Goal: Task Accomplishment & Management: Use online tool/utility

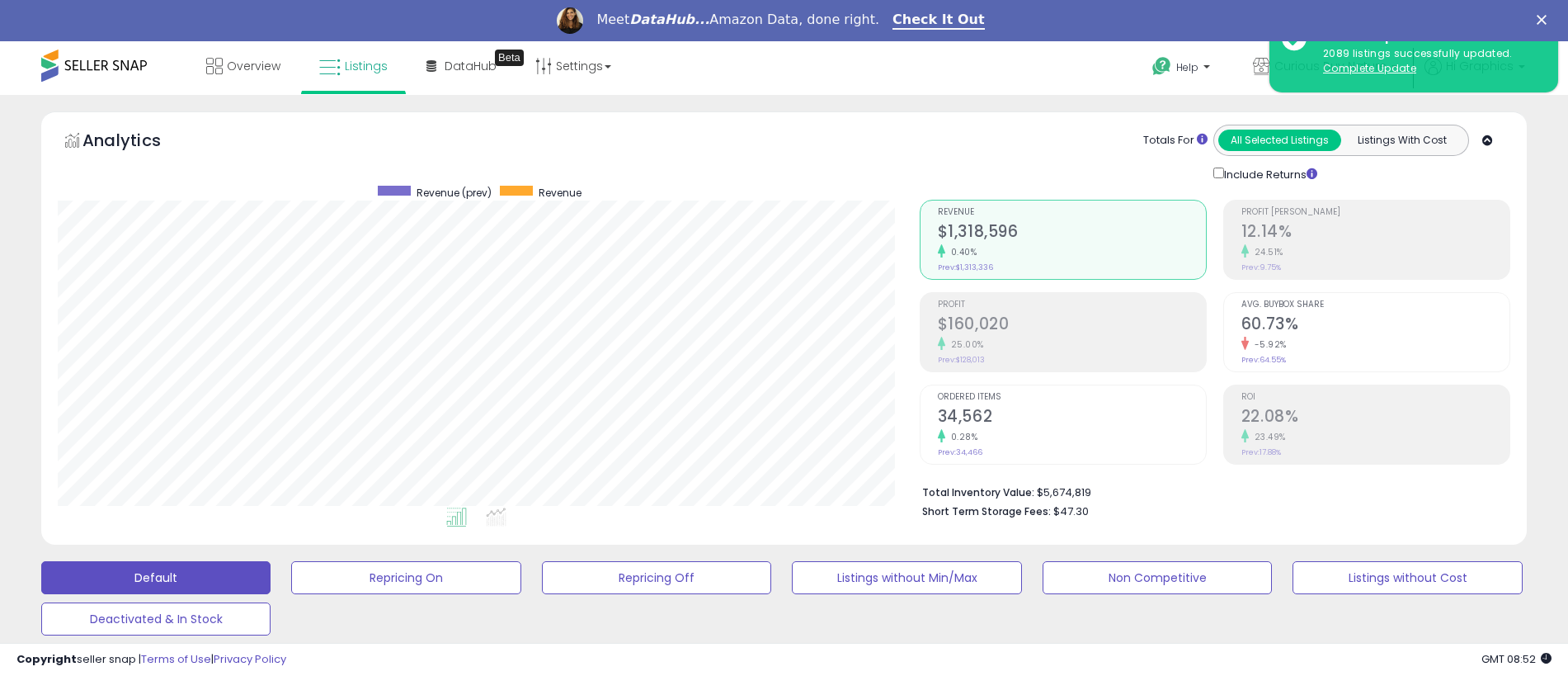
scroll to position [338, 862]
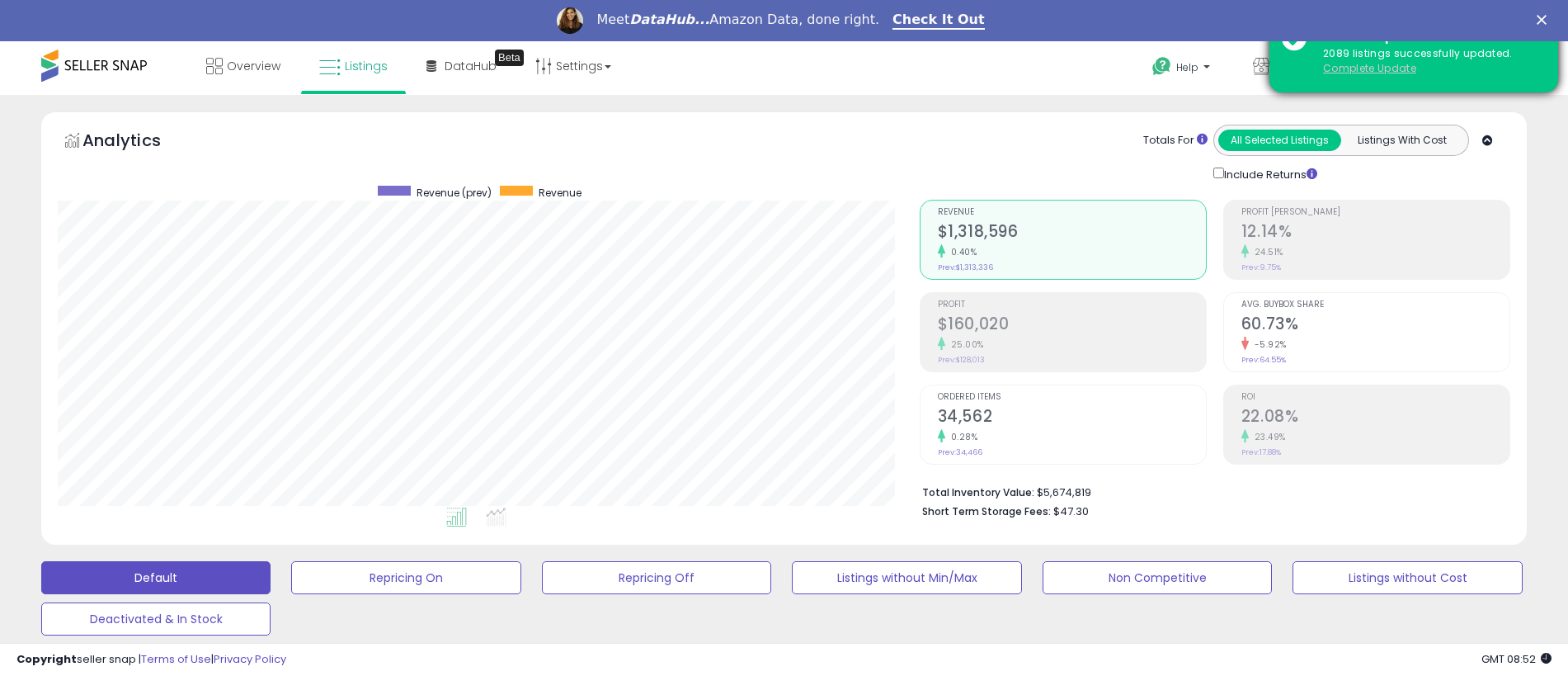
click at [1369, 67] on u "Complete Update" at bounding box center [1370, 67] width 93 height 14
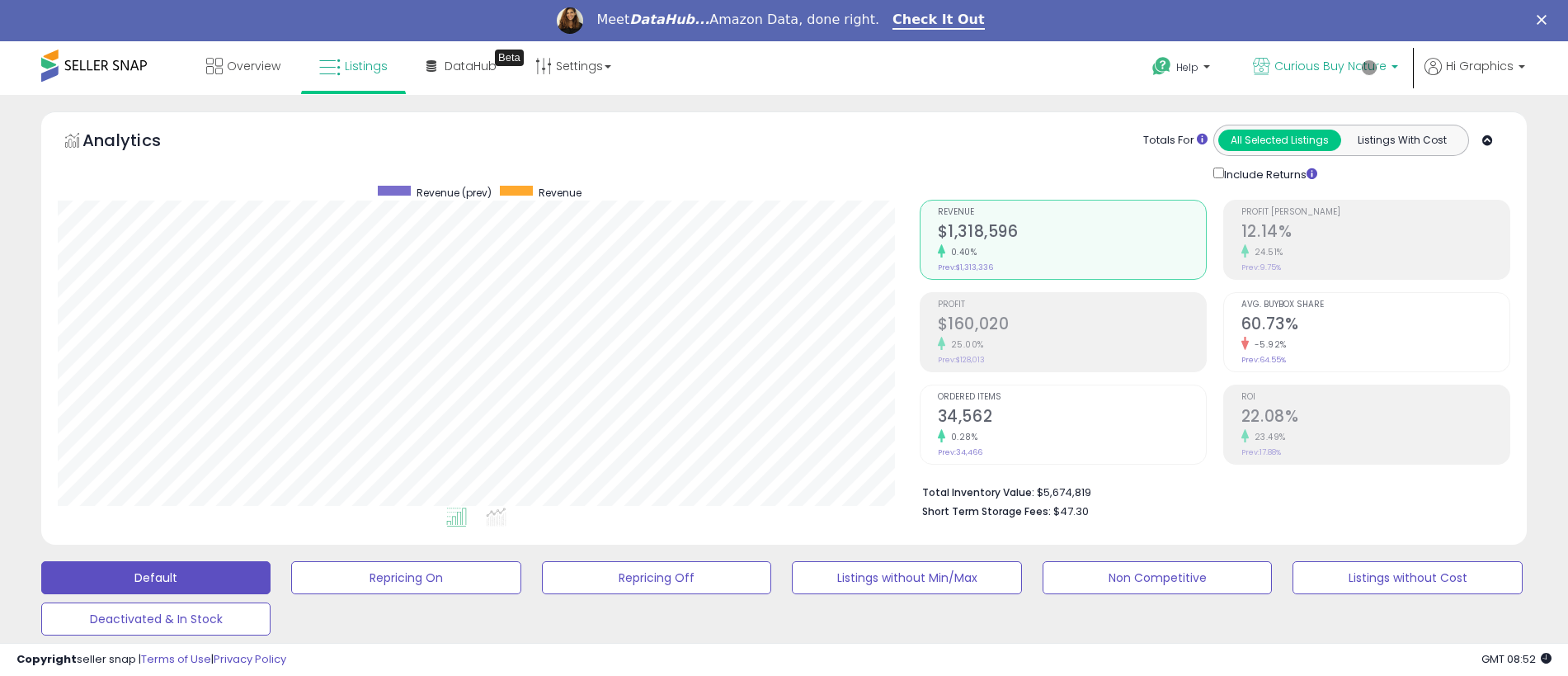
click at [1333, 66] on span "Curious Buy Nature" at bounding box center [1330, 66] width 112 height 16
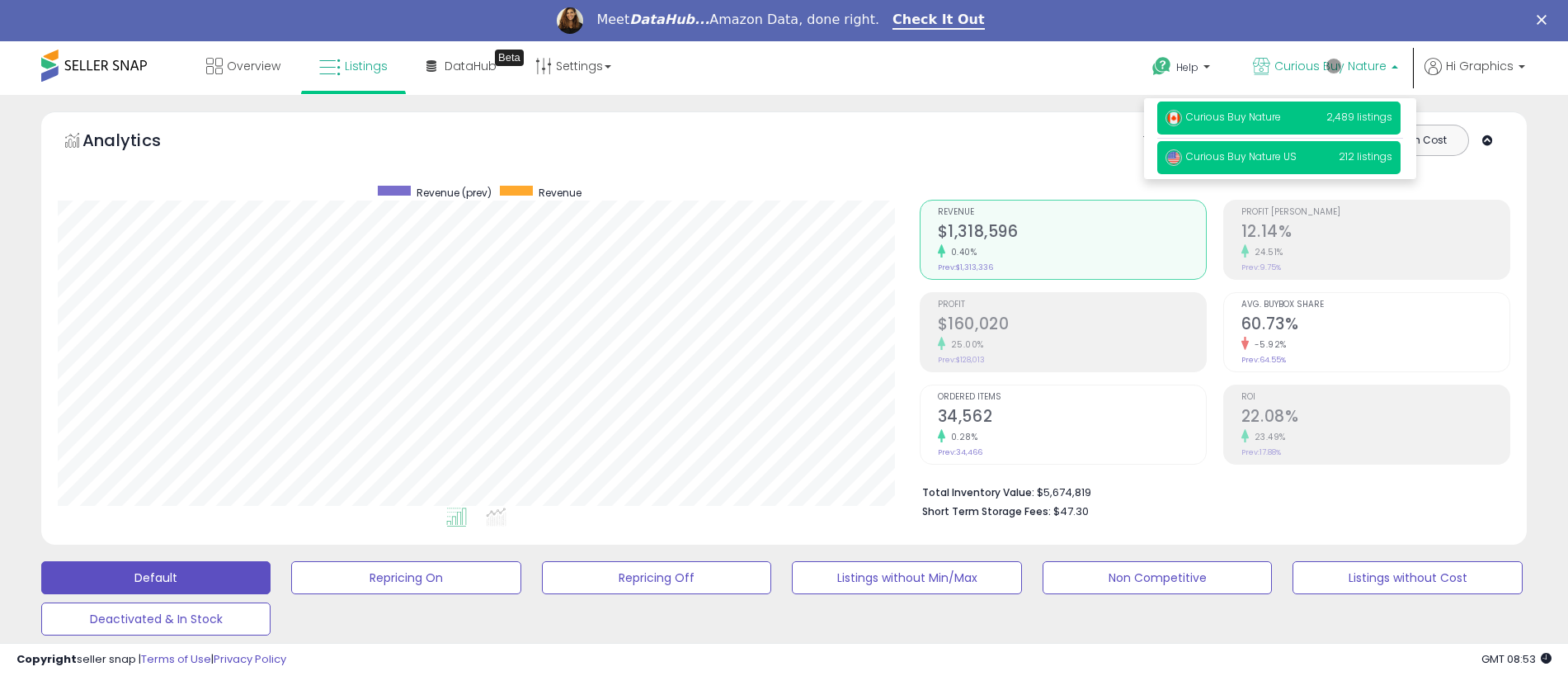
click at [1280, 157] on span "Curious Buy Nature US" at bounding box center [1231, 156] width 131 height 14
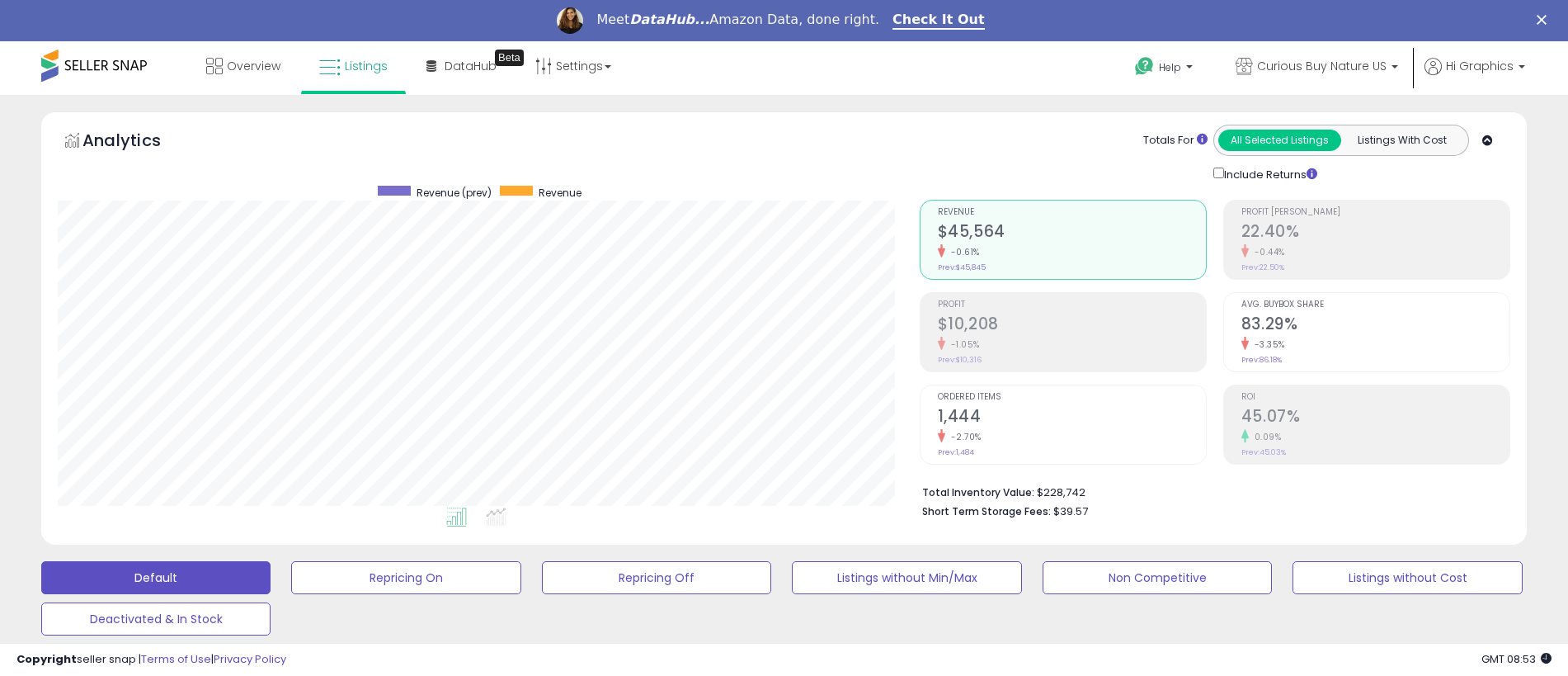
scroll to position [409, 0]
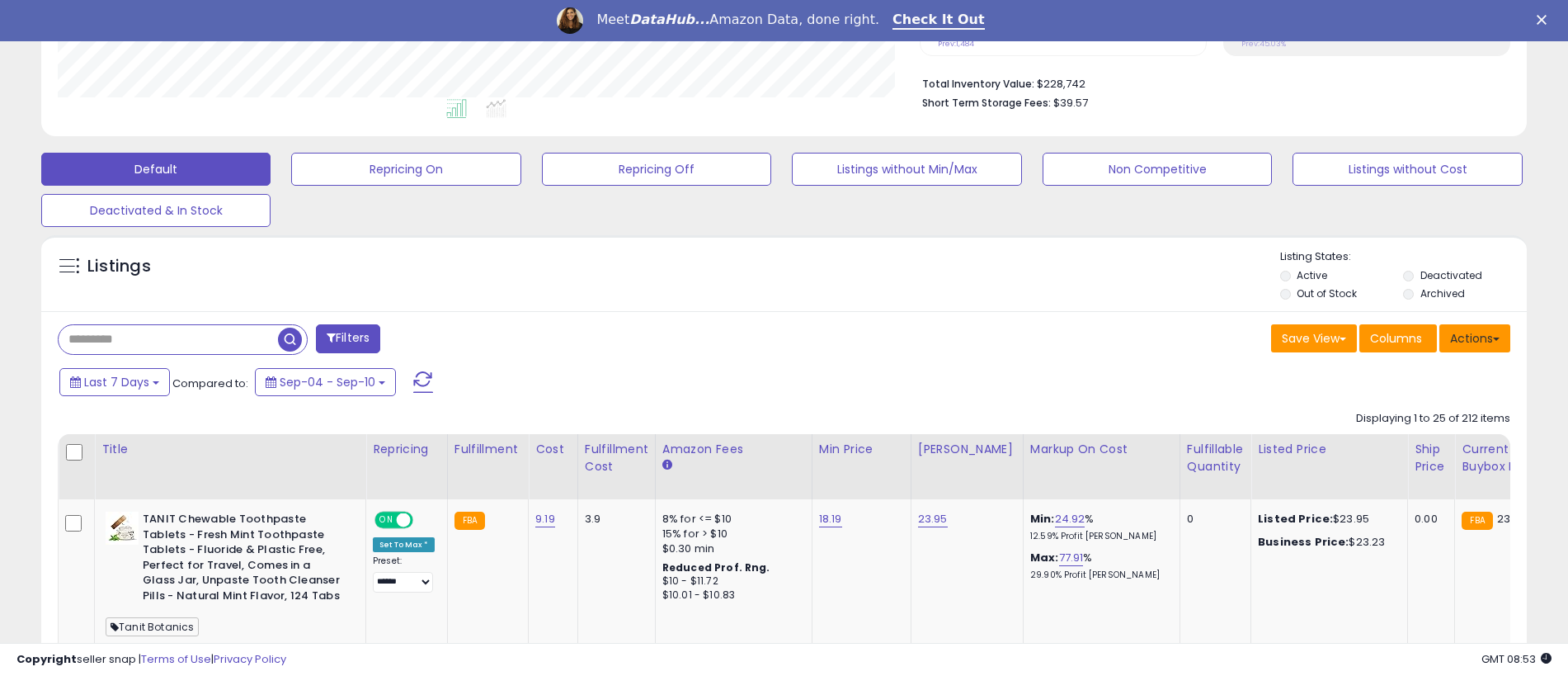
click at [1474, 338] on button "Actions" at bounding box center [1474, 338] width 71 height 28
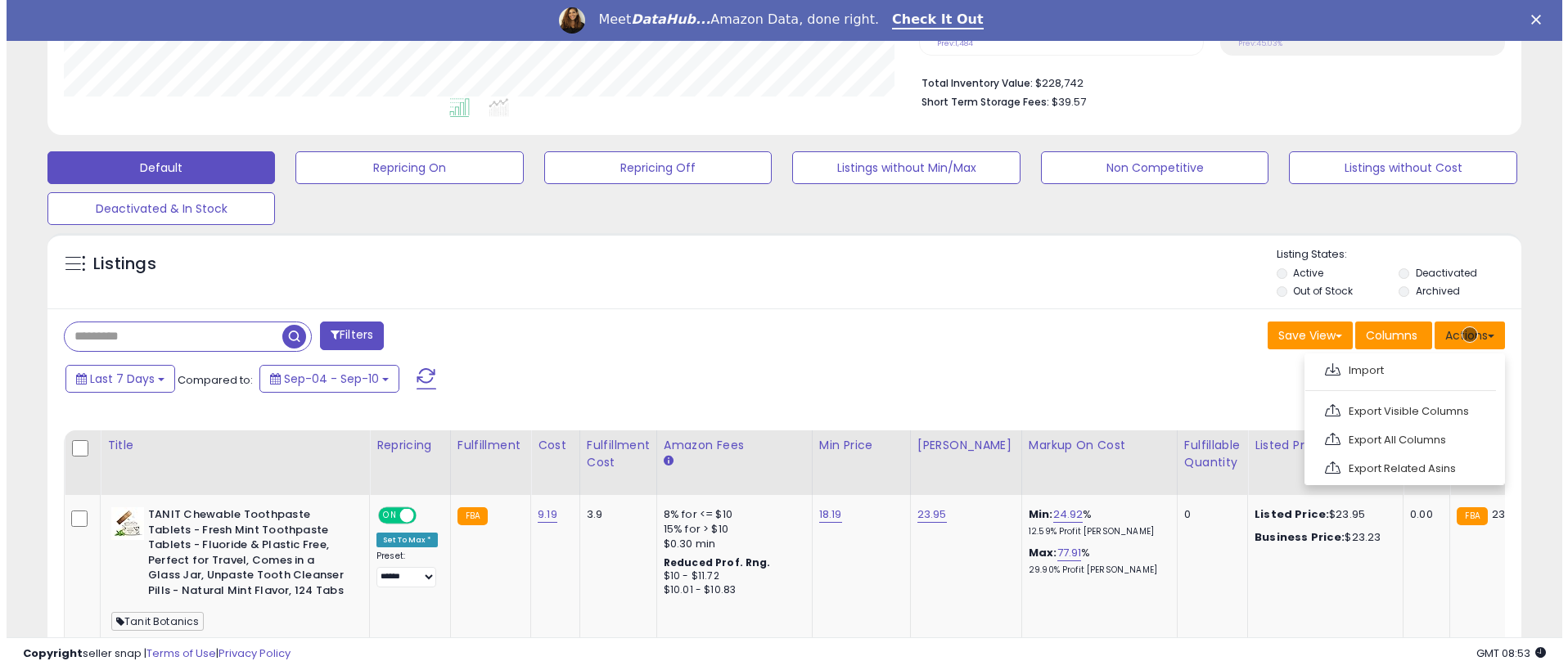
scroll to position [439, 0]
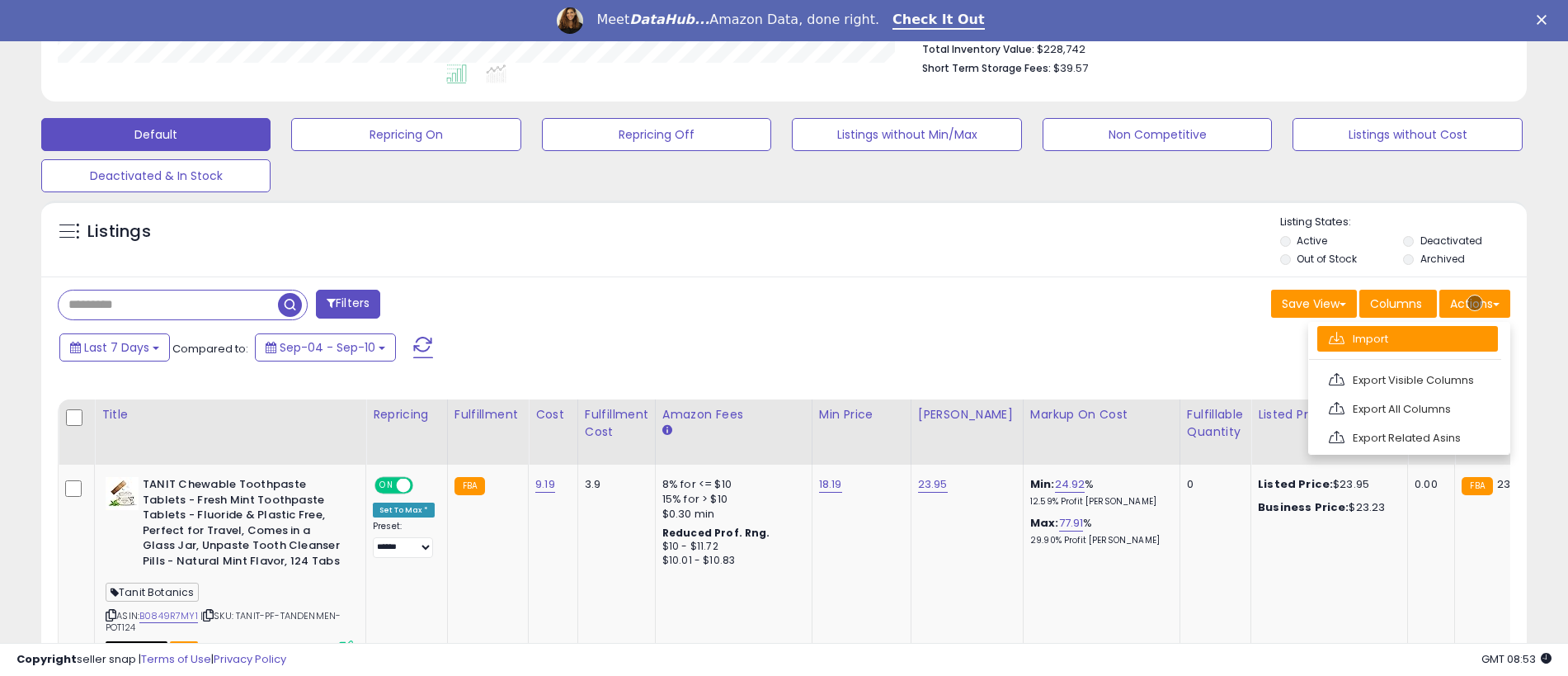
click at [1407, 338] on link "Import" at bounding box center [1407, 338] width 181 height 25
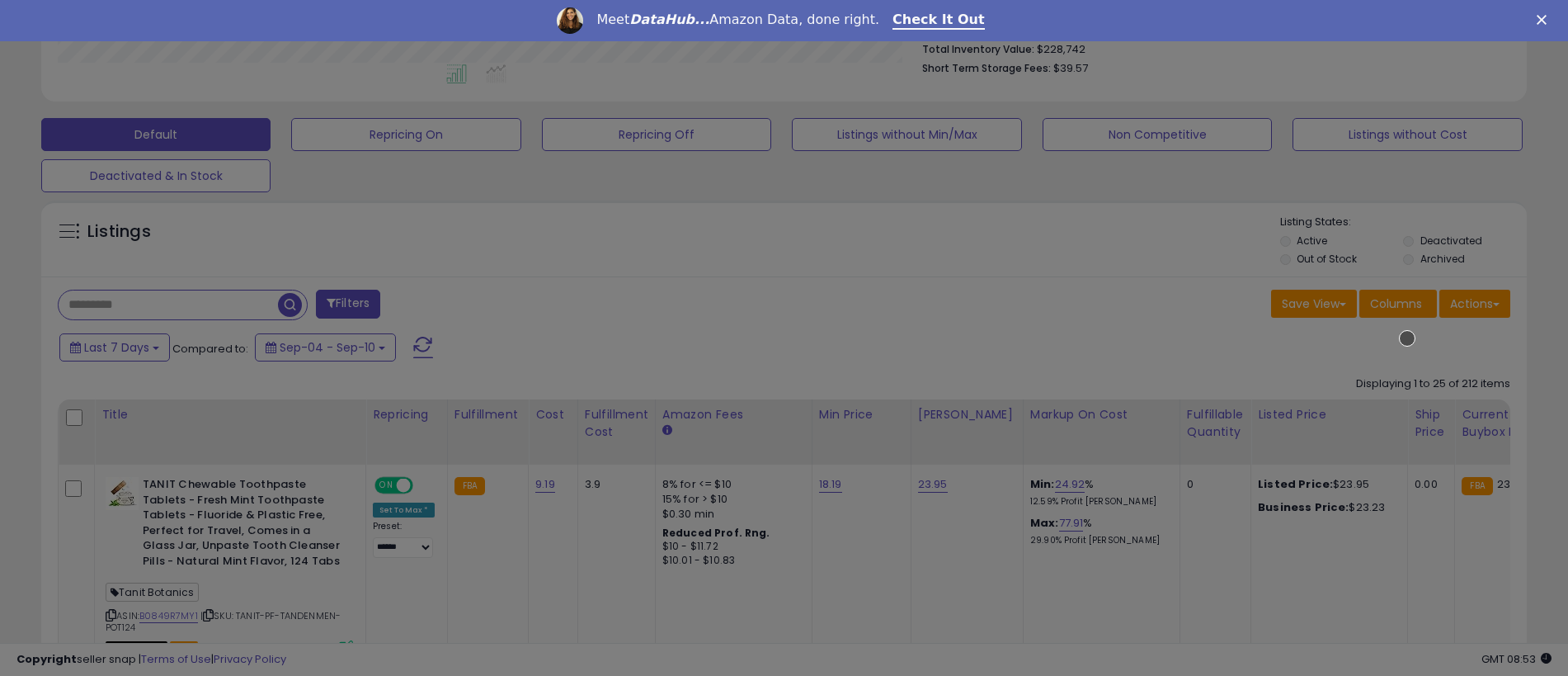
scroll to position [338, 869]
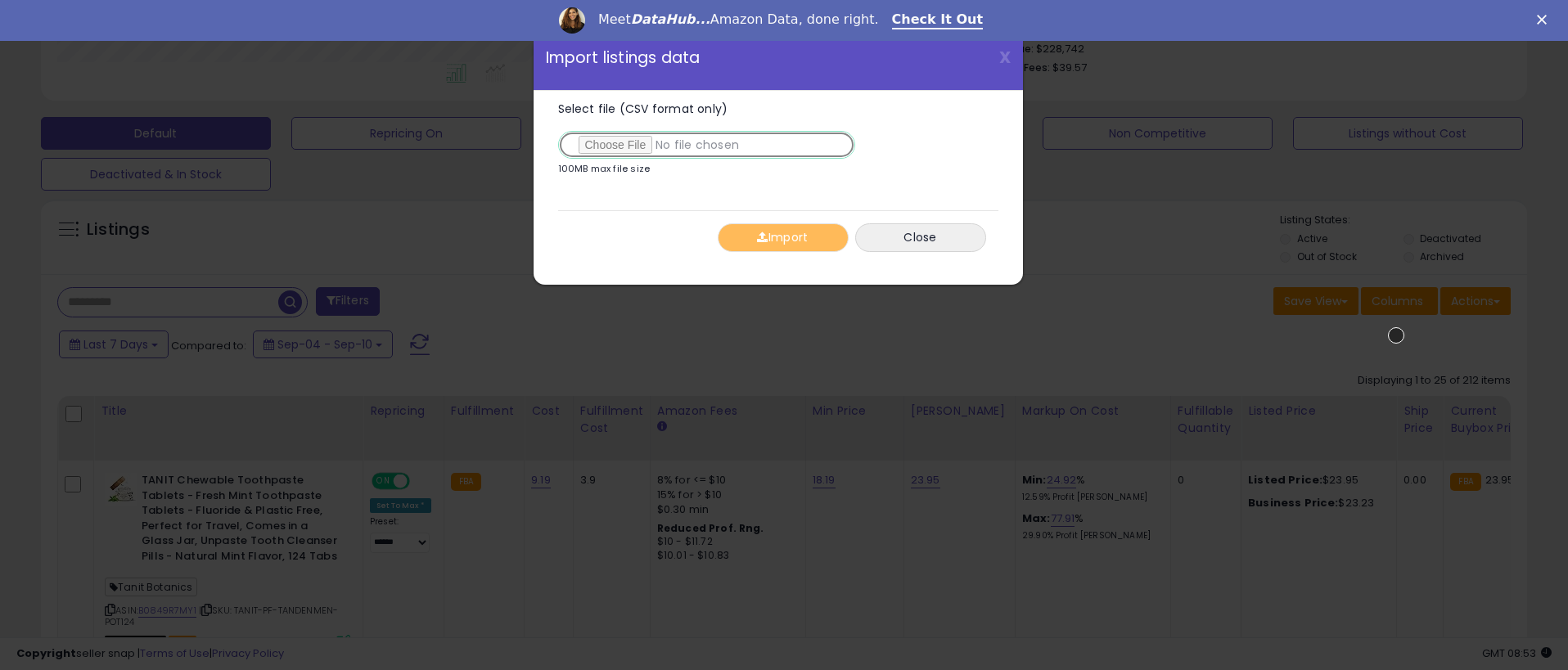
click at [703, 145] on input "Select file (CSV format only)" at bounding box center [706, 144] width 297 height 28
type input "**********"
click at [782, 237] on button "Import" at bounding box center [782, 238] width 131 height 29
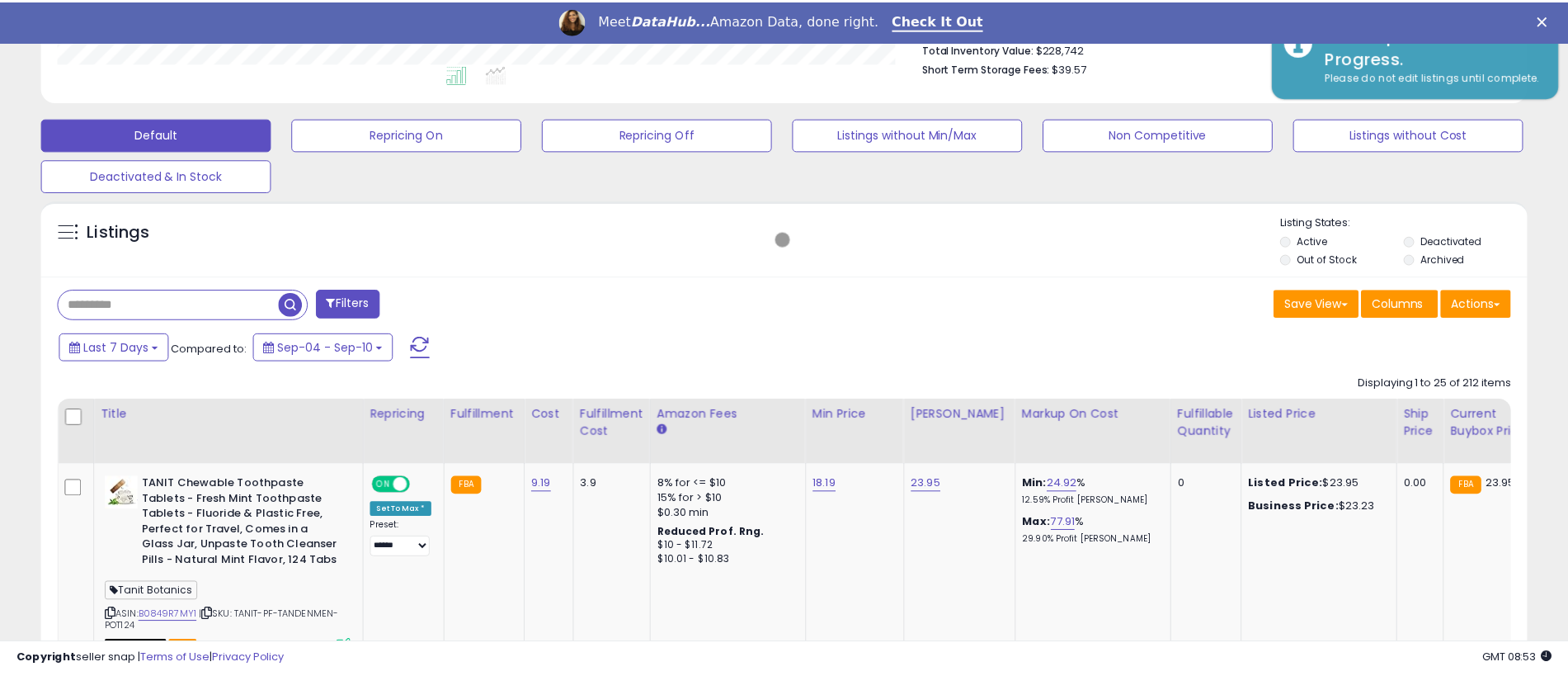
scroll to position [824746, 823940]
